Goal: Information Seeking & Learning: Find specific fact

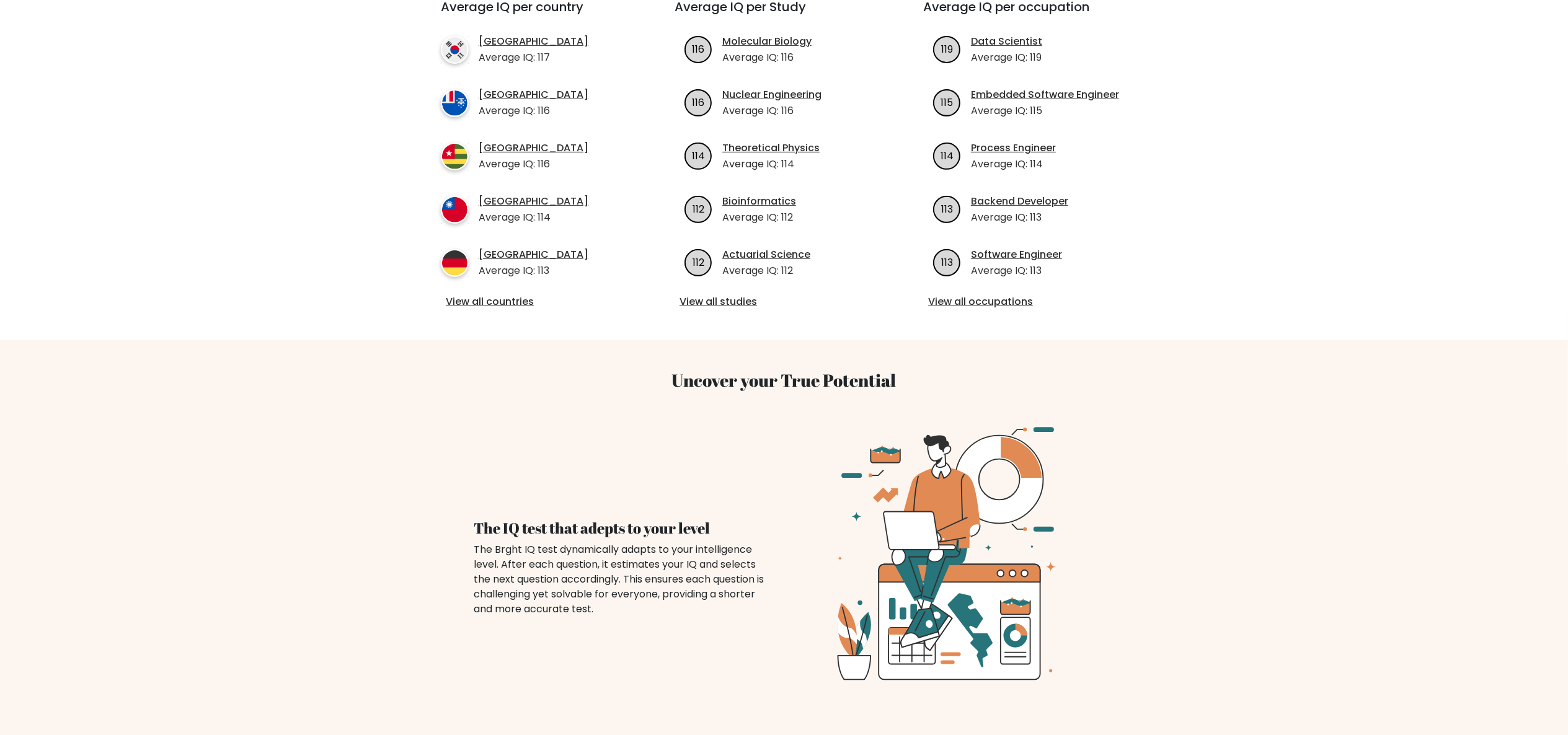
scroll to position [496, 0]
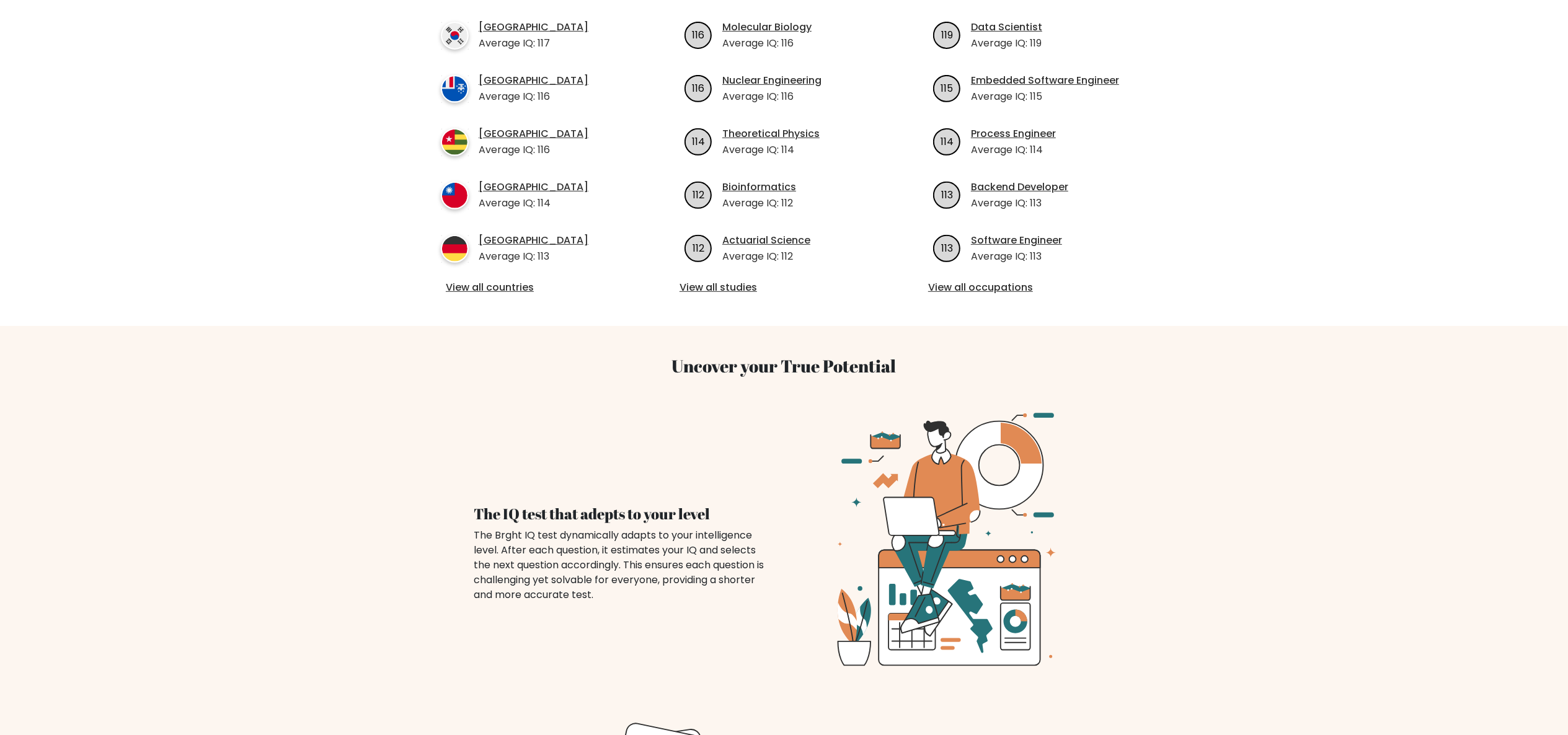
click at [507, 255] on div "Average IQ per country South Korea Average IQ: 117 French Southern Territories …" at bounding box center [535, 141] width 248 height 311
click at [509, 280] on link "View all countries" at bounding box center [535, 288] width 179 height 15
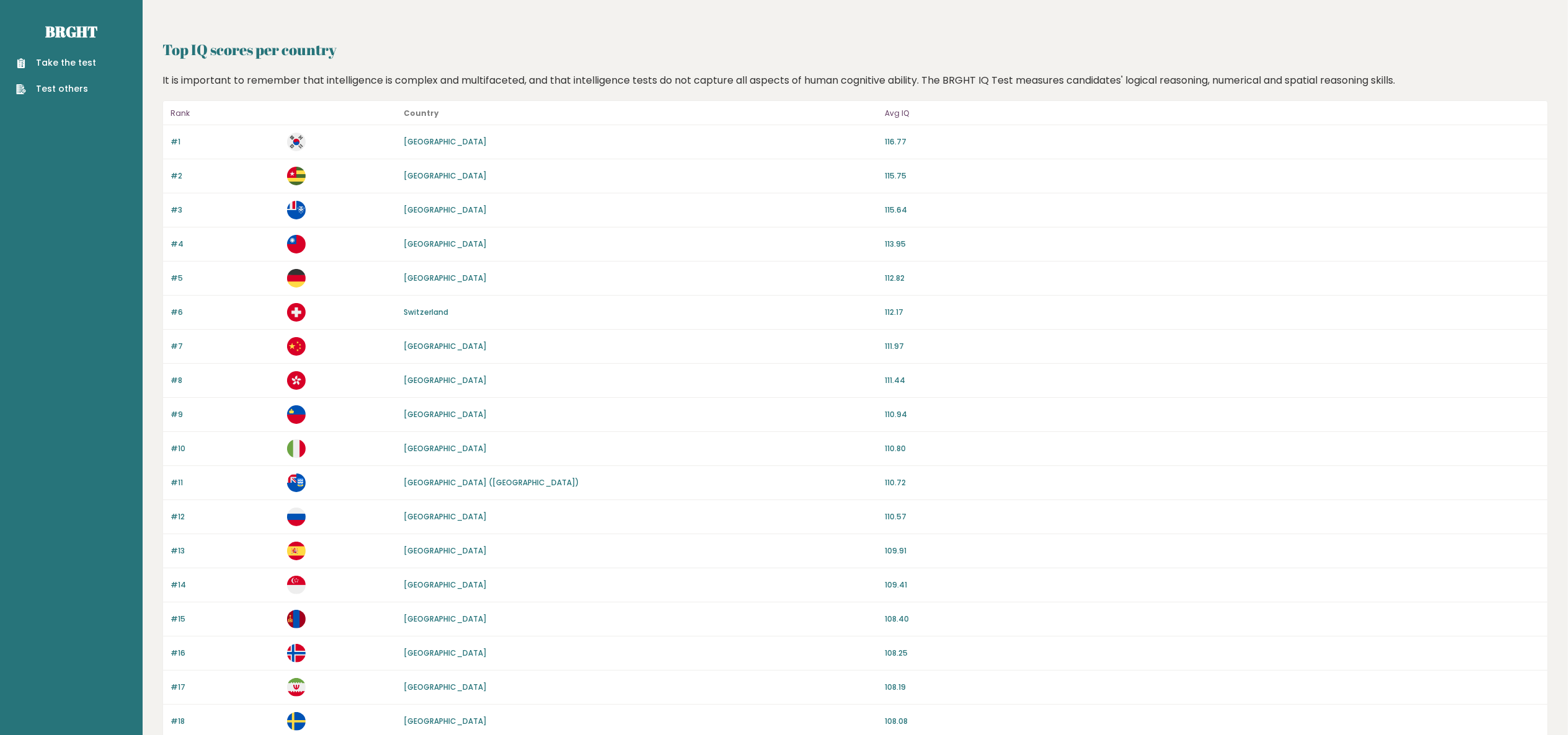
click at [410, 447] on link "[GEOGRAPHIC_DATA]" at bounding box center [445, 448] width 83 height 10
